Goal: Task Accomplishment & Management: Manage account settings

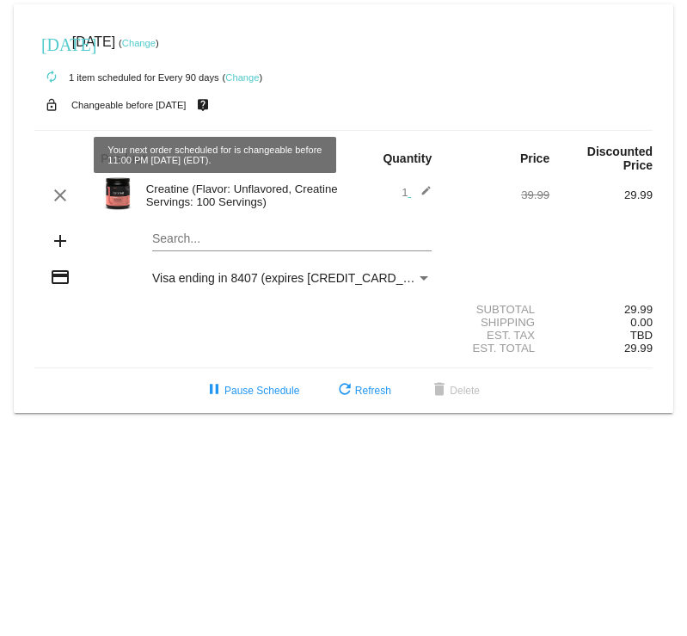
click at [238, 78] on link "Change" at bounding box center [242, 77] width 34 height 10
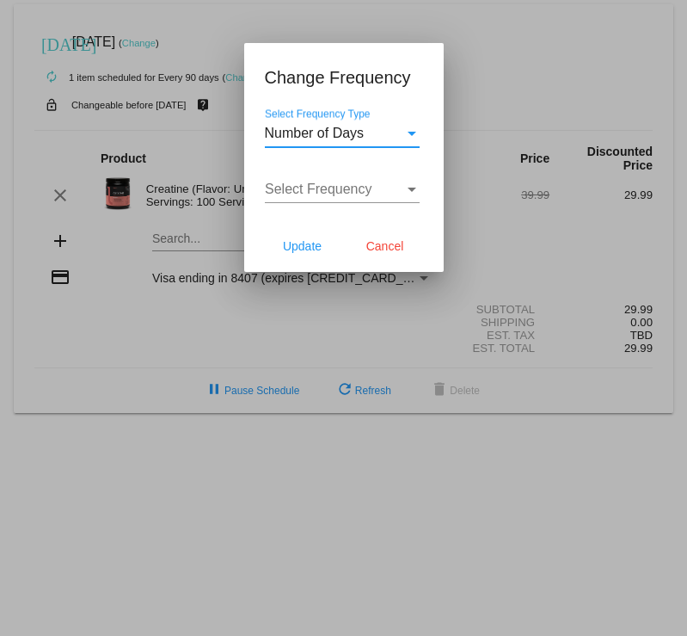
click at [338, 132] on span "Number of Days" at bounding box center [315, 133] width 100 height 15
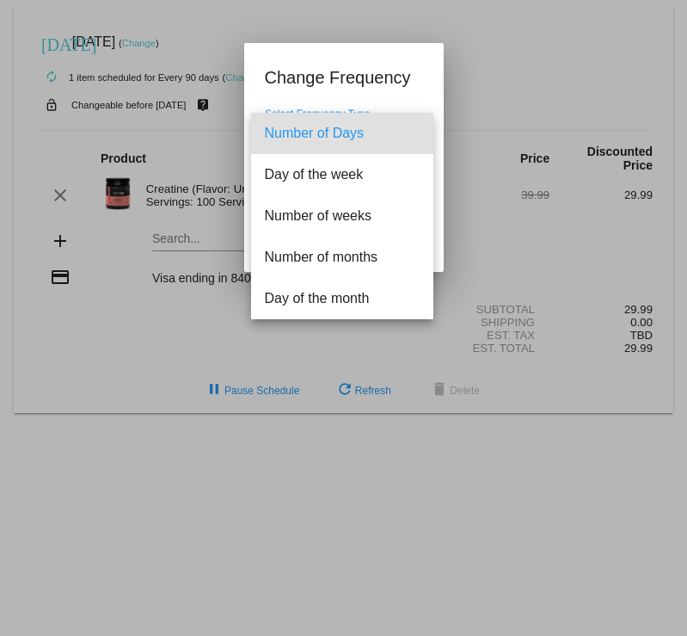
click at [338, 132] on span "Number of Days" at bounding box center [342, 133] width 155 height 41
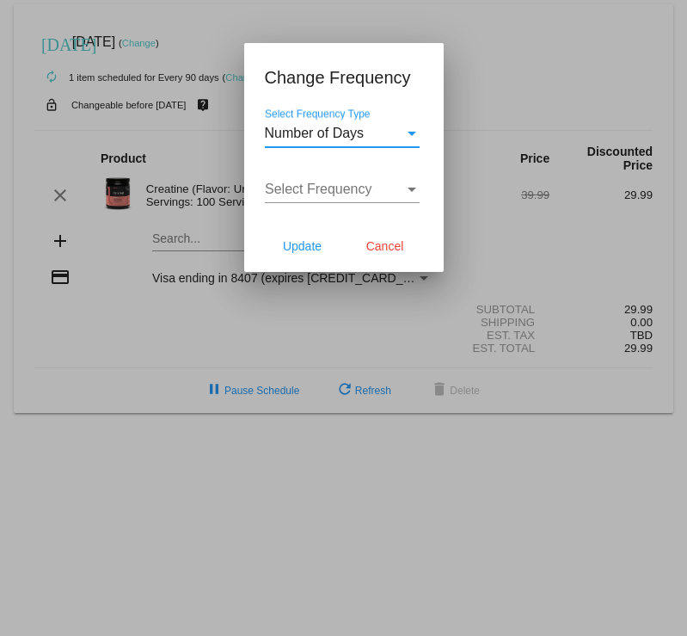
click at [353, 186] on span "Select Frequency" at bounding box center [319, 188] width 108 height 15
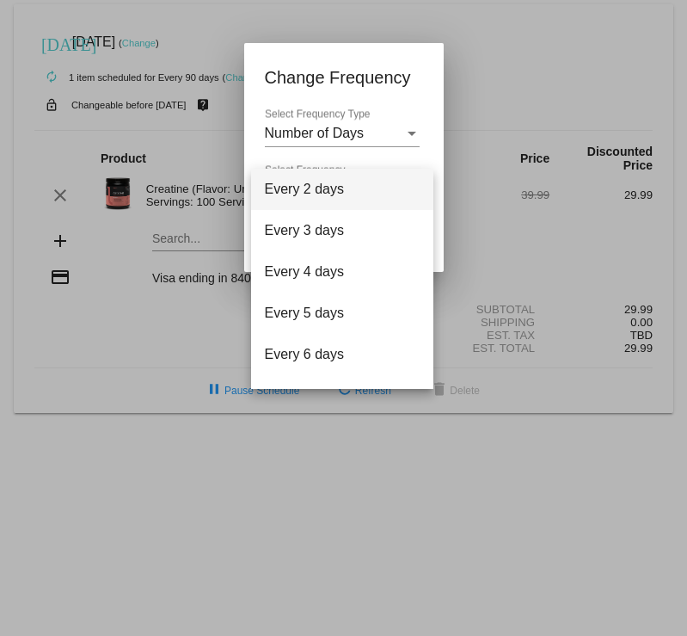
click at [377, 141] on div at bounding box center [343, 318] width 687 height 636
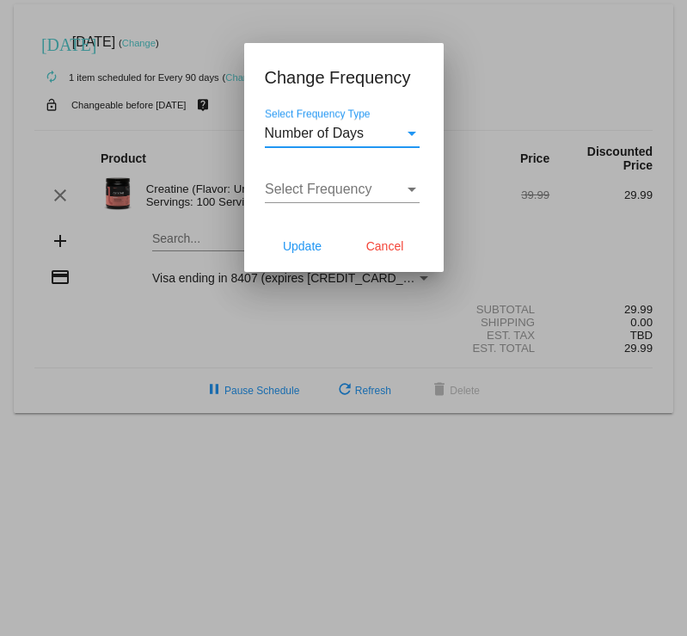
click at [409, 137] on div "Select Frequency Type" at bounding box center [411, 133] width 15 height 15
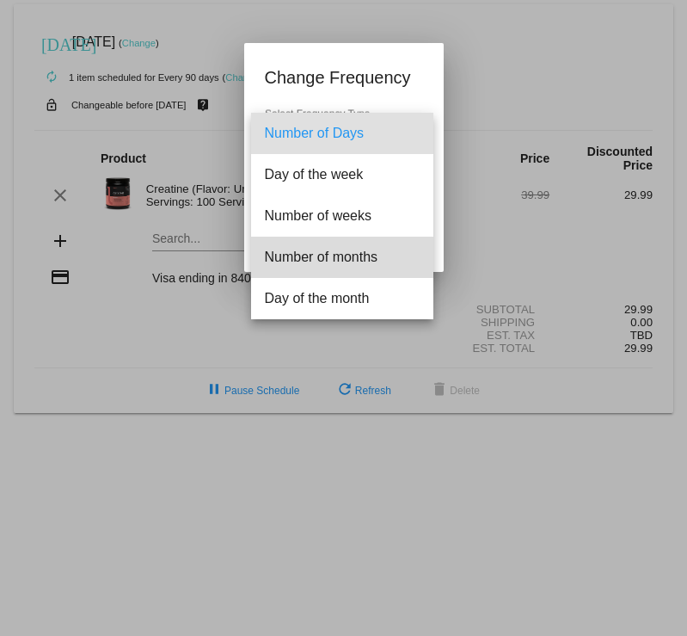
click at [360, 255] on span "Number of months" at bounding box center [342, 257] width 155 height 41
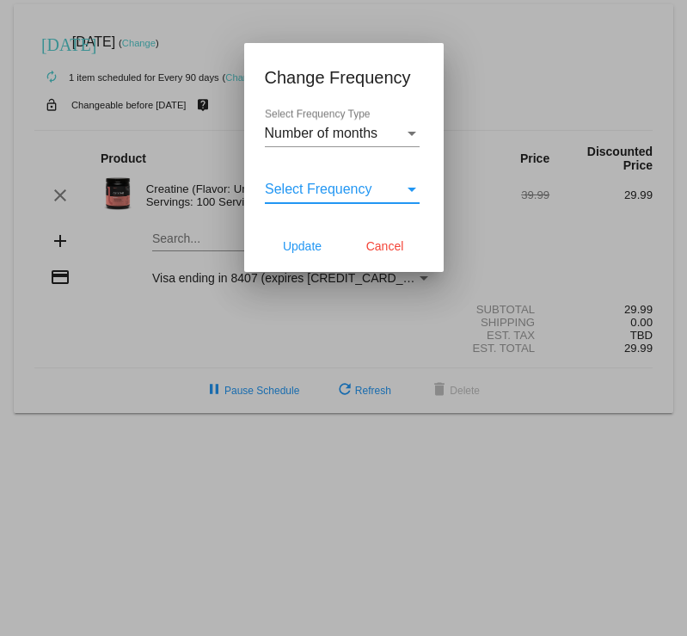
click at [401, 191] on div "Select Frequency" at bounding box center [334, 188] width 139 height 15
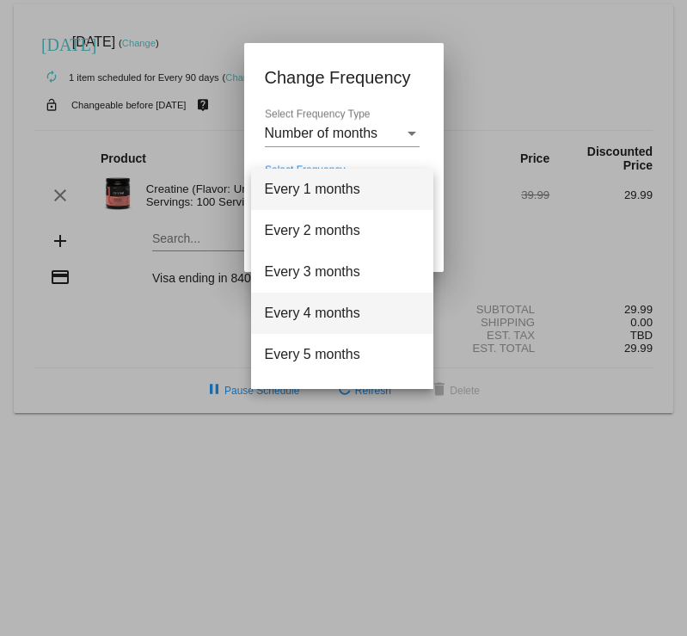
click at [336, 307] on span "Every 4 months" at bounding box center [342, 312] width 155 height 41
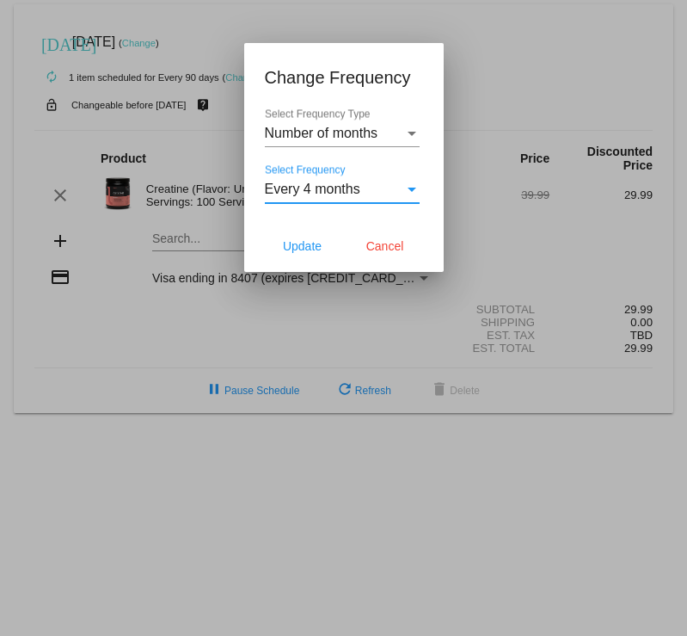
click at [400, 194] on div "Every 4 months" at bounding box center [334, 188] width 139 height 15
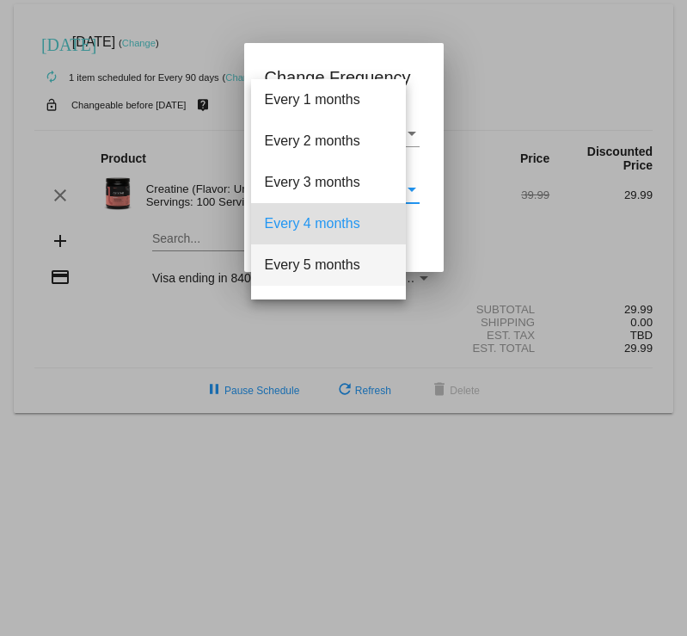
scroll to position [34, 0]
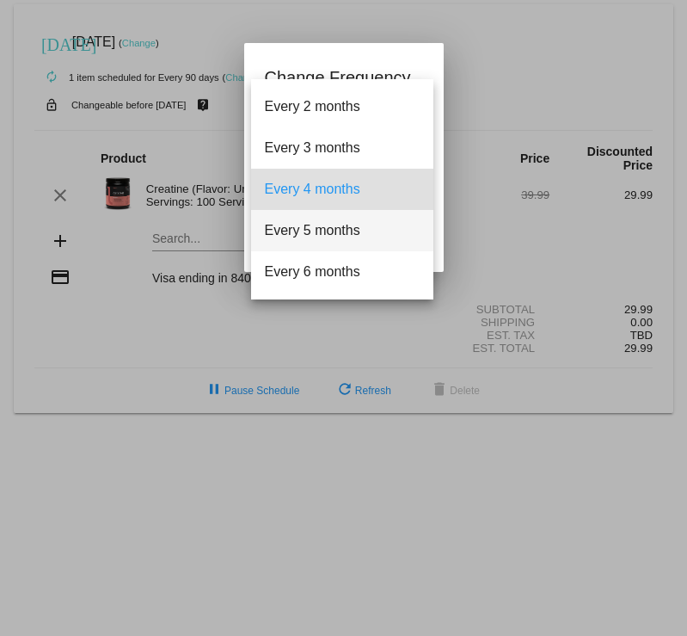
click at [343, 232] on span "Every 5 months" at bounding box center [342, 230] width 155 height 41
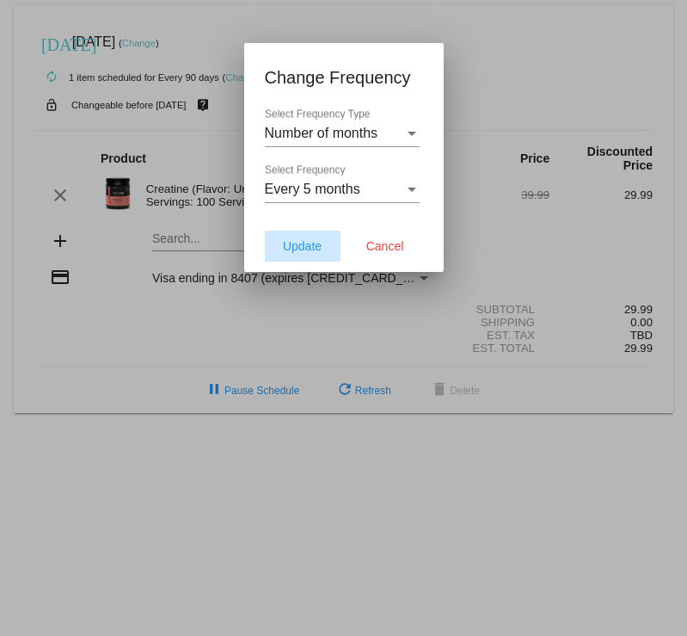
click at [298, 251] on span "Update" at bounding box center [302, 246] width 39 height 14
